Goal: Task Accomplishment & Management: Manage account settings

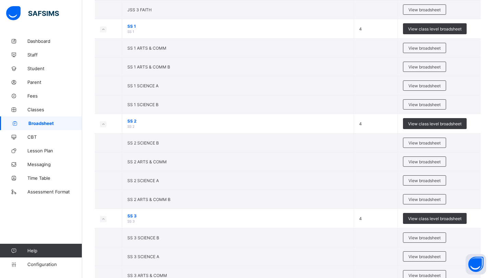
scroll to position [916, 0]
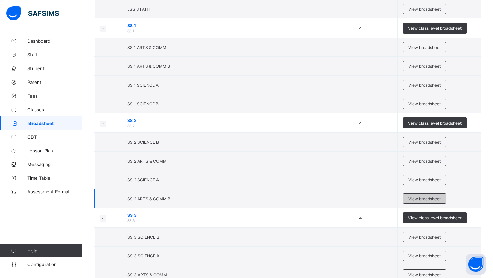
click at [434, 196] on span "View broadsheet" at bounding box center [424, 198] width 32 height 5
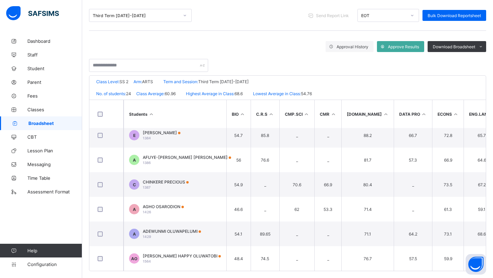
scroll to position [91, 0]
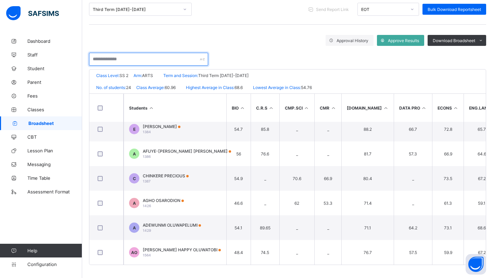
click at [190, 57] on input "text" at bounding box center [148, 59] width 119 height 13
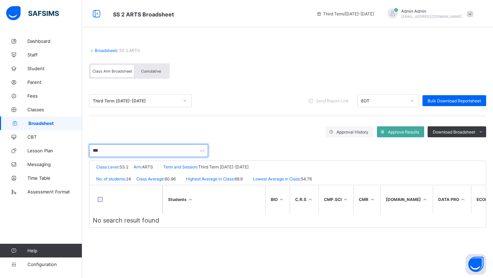
scroll to position [0, 0]
type input "***"
click at [101, 49] on link "Broadsheet" at bounding box center [106, 50] width 22 height 5
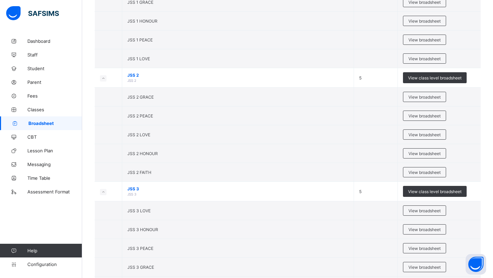
scroll to position [958, 0]
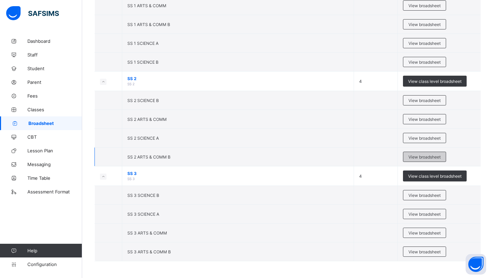
click at [422, 159] on div "View broadsheet" at bounding box center [424, 157] width 43 height 10
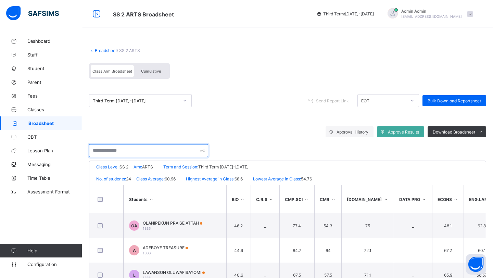
click at [125, 148] on input "text" at bounding box center [148, 150] width 119 height 13
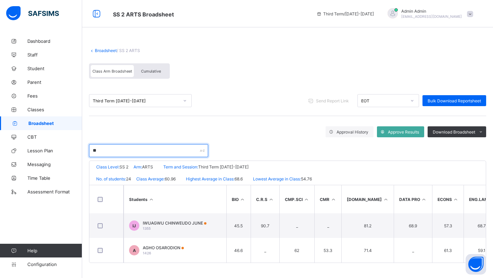
scroll to position [0, 0]
type input "*"
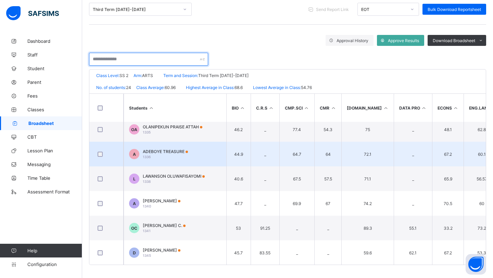
scroll to position [5, 0]
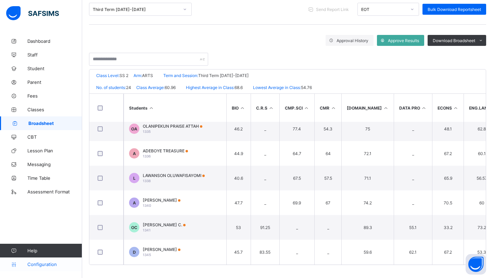
click at [39, 266] on span "Configuration" at bounding box center [54, 263] width 54 height 5
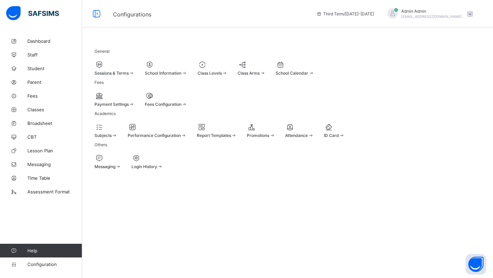
click at [231, 138] on span "Report Templates" at bounding box center [214, 135] width 34 height 5
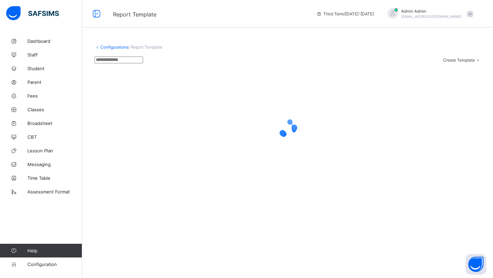
click at [112, 45] on link "Configurations" at bounding box center [114, 46] width 28 height 5
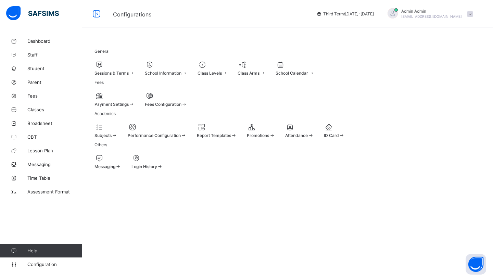
click at [222, 75] on span "Class Levels" at bounding box center [209, 72] width 24 height 5
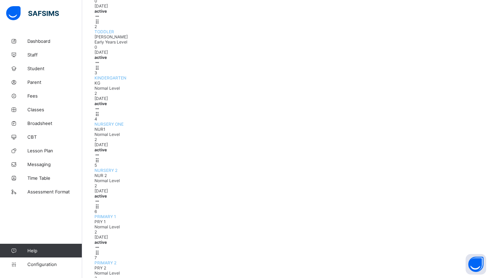
scroll to position [162, 0]
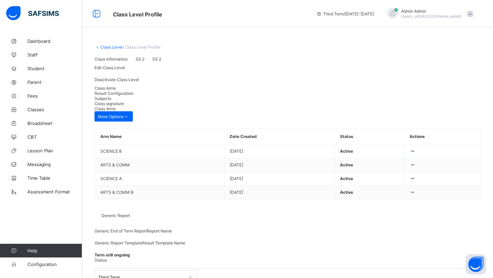
click at [133, 96] on span "Result Configuration" at bounding box center [113, 93] width 39 height 5
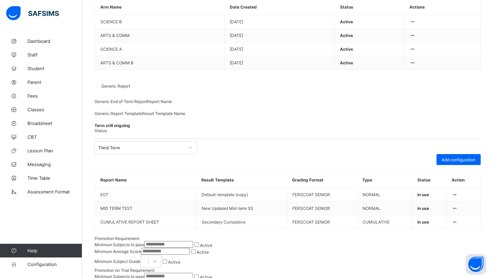
scroll to position [82, 0]
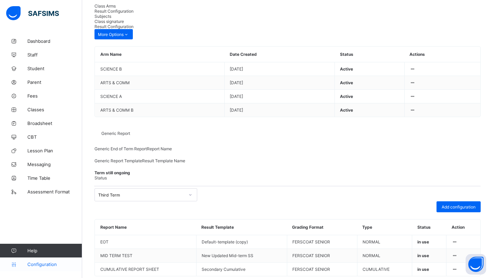
click at [39, 268] on link "Configuration" at bounding box center [41, 264] width 82 height 14
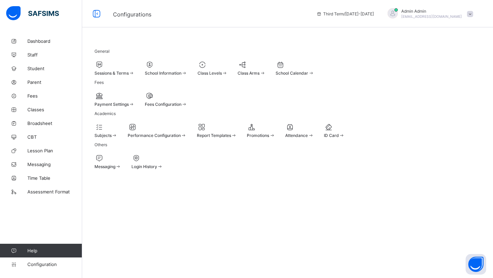
click at [227, 64] on div at bounding box center [212, 65] width 30 height 8
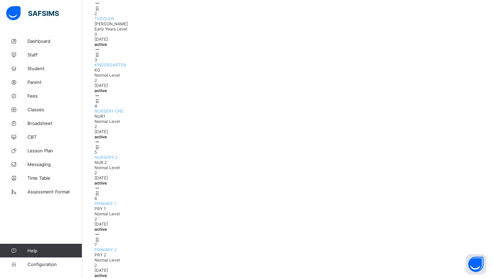
scroll to position [162, 0]
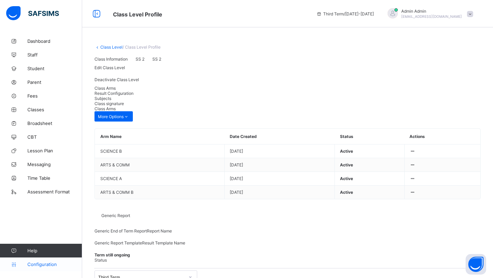
click at [45, 268] on link "Configuration" at bounding box center [41, 264] width 82 height 14
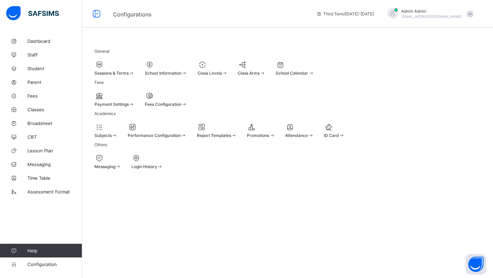
click at [231, 138] on span "Report Templates" at bounding box center [214, 135] width 34 height 5
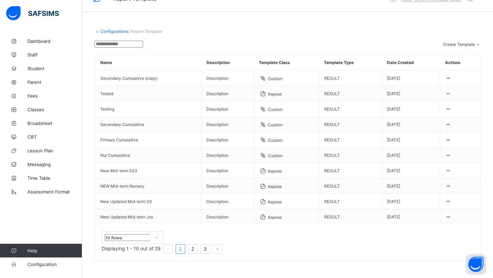
scroll to position [40, 0]
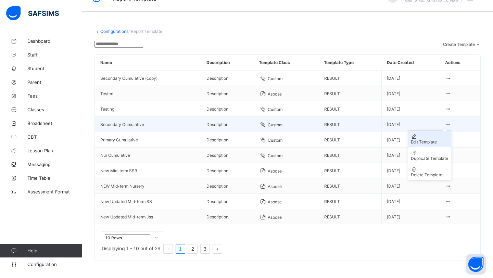
click at [425, 144] on div "Edit Template" at bounding box center [429, 141] width 37 height 5
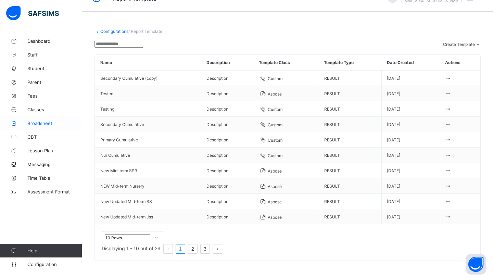
click at [42, 125] on span "Broadsheet" at bounding box center [54, 122] width 55 height 5
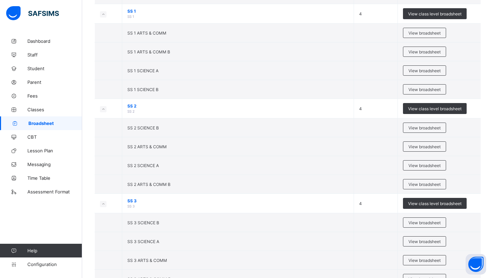
scroll to position [958, 0]
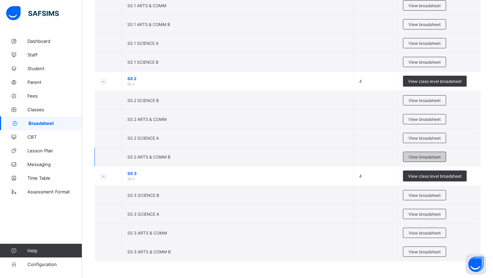
click at [421, 156] on span "View broadsheet" at bounding box center [424, 156] width 32 height 5
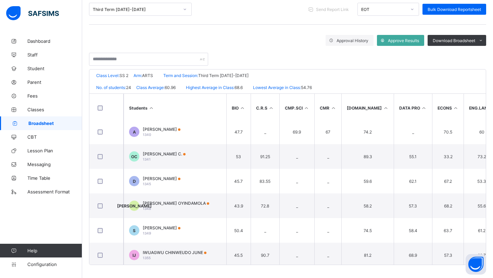
scroll to position [63, 0]
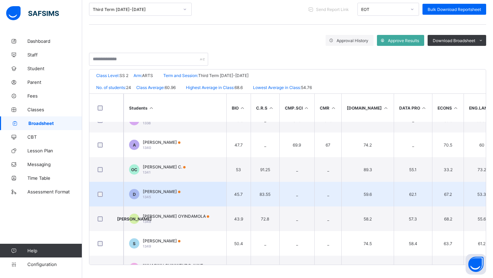
click at [173, 193] on div "DADA MOFIFUNOLUWA 1345" at bounding box center [162, 194] width 38 height 10
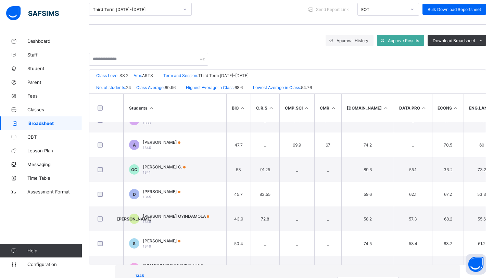
click at [407, 277] on span "View Reportsheet" at bounding box center [424, 283] width 34 height 5
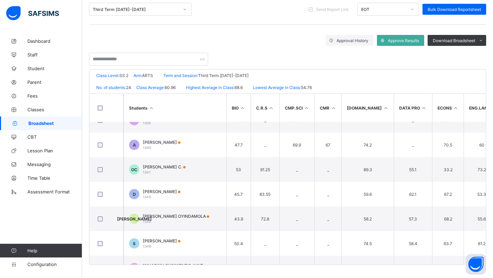
scroll to position [0, 0]
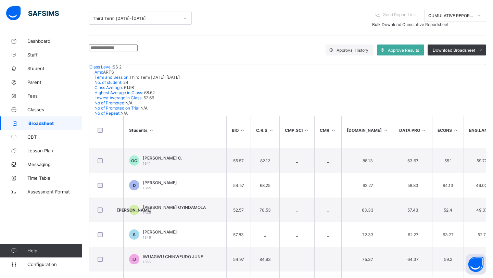
scroll to position [92, 0]
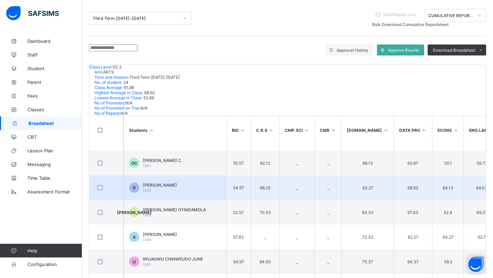
click at [173, 175] on td "D DADA MOFIFUNOLUWA 1345" at bounding box center [174, 187] width 103 height 25
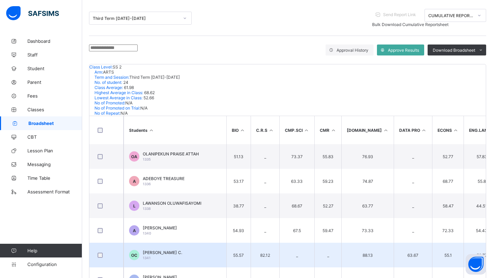
scroll to position [0, 0]
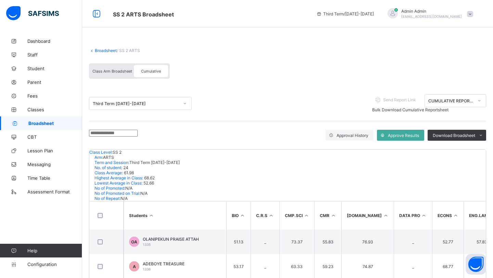
drag, startPoint x: 463, startPoint y: 19, endPoint x: 409, endPoint y: 18, distance: 54.1
click at [409, 18] on div "Admin Admin nelu.akejellu+307@flexisaf.com" at bounding box center [428, 13] width 96 height 11
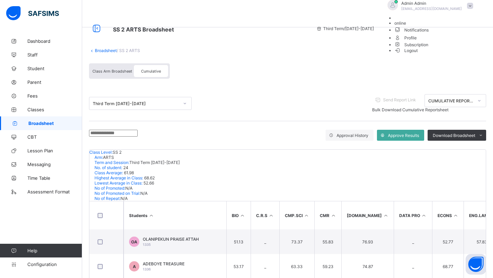
copy span "[EMAIL_ADDRESS][DOMAIN_NAME]"
click at [228, 71] on div "Class Arm Broadsheet Cumulative" at bounding box center [287, 73] width 397 height 26
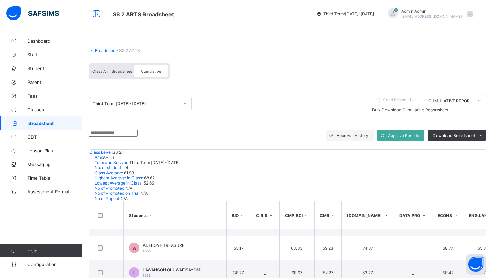
scroll to position [19, 0]
click at [104, 51] on link "Broadsheet" at bounding box center [106, 50] width 22 height 5
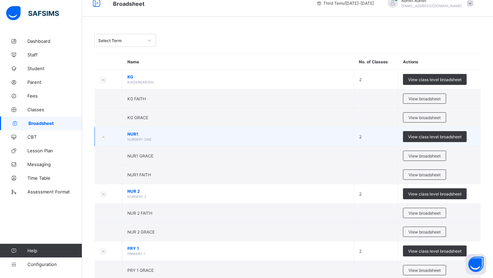
scroll to position [11, 0]
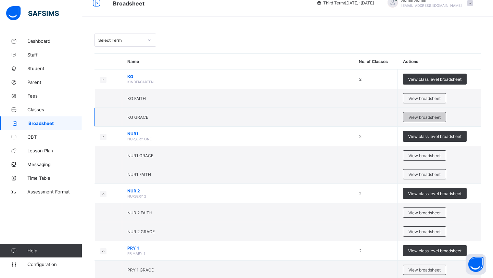
click at [415, 115] on span "View broadsheet" at bounding box center [424, 117] width 32 height 5
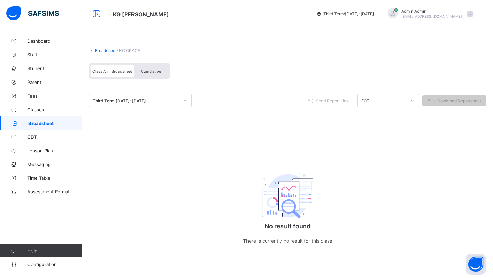
click at [101, 50] on link "Broadsheet" at bounding box center [106, 50] width 22 height 5
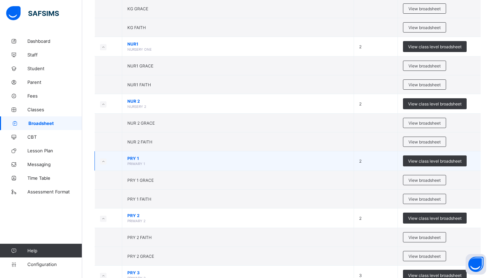
scroll to position [102, 0]
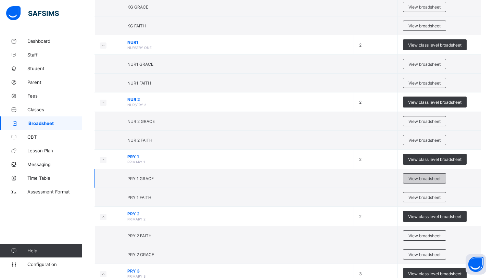
click at [412, 181] on div "View broadsheet" at bounding box center [424, 178] width 43 height 10
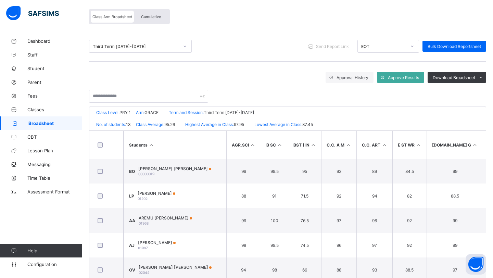
scroll to position [91, 0]
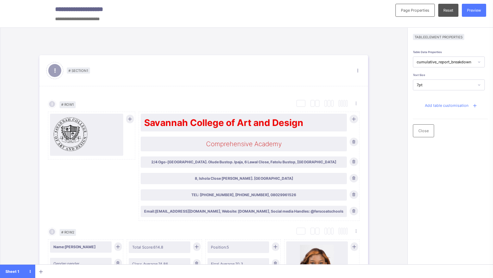
scroll to position [366, 0]
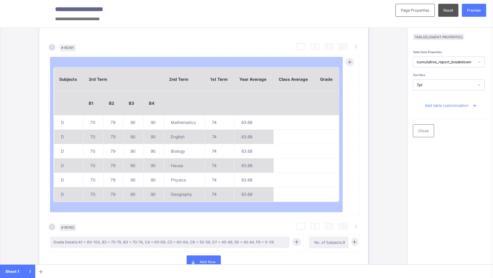
click at [463, 105] on span "Add table customisation" at bounding box center [446, 105] width 43 height 5
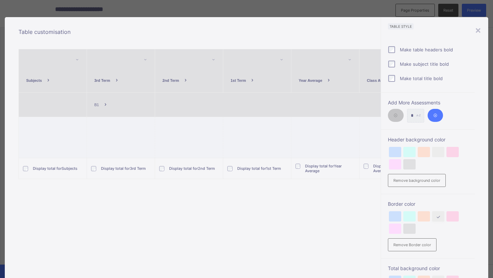
click at [102, 104] on icon at bounding box center [105, 104] width 6 height 5
click at [102, 120] on li "Add Breakdown" at bounding box center [111, 120] width 41 height 10
click at [138, 105] on icon at bounding box center [139, 104] width 6 height 5
click at [136, 121] on li "Add Breakdown" at bounding box center [145, 120] width 41 height 10
click at [162, 103] on icon at bounding box center [163, 104] width 6 height 5
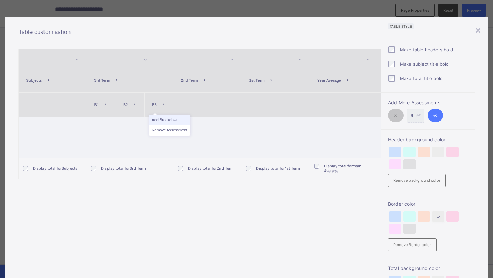
click at [160, 119] on li "Add Breakdown" at bounding box center [169, 120] width 41 height 10
click at [190, 104] on icon at bounding box center [192, 104] width 6 height 5
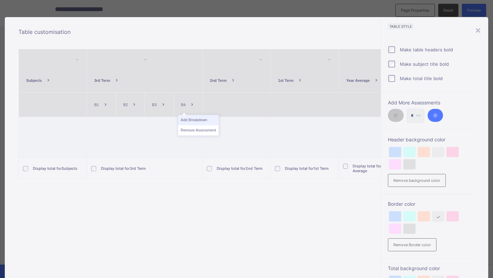
click at [186, 121] on li "Add Breakdown" at bounding box center [198, 120] width 41 height 10
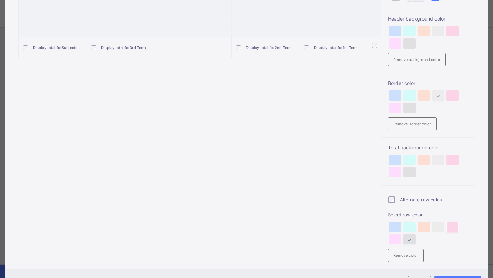
scroll to position [155, 0]
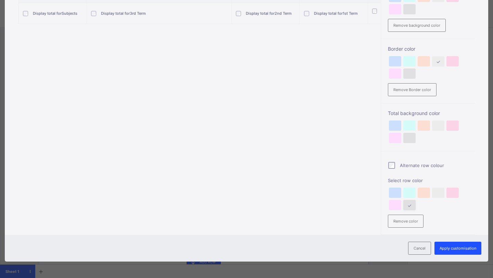
click at [446, 246] on span "Apply customisation" at bounding box center [457, 248] width 37 height 5
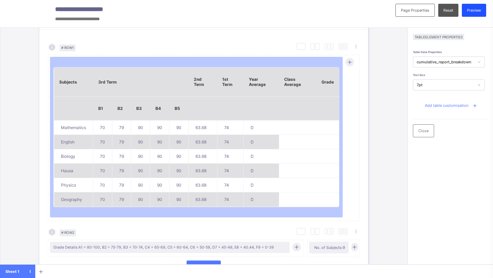
click at [470, 13] on div "Preview" at bounding box center [473, 10] width 24 height 13
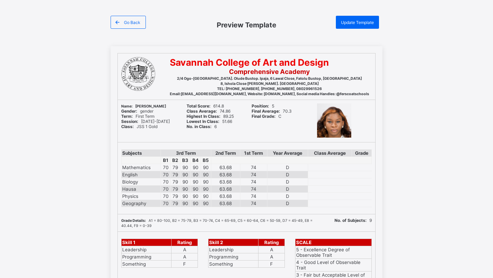
scroll to position [18, 0]
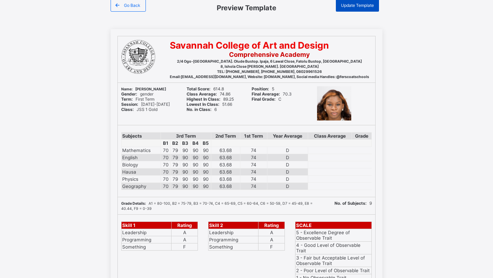
click at [351, 2] on div "Update Template" at bounding box center [357, 5] width 43 height 13
